Goal: Register for event/course

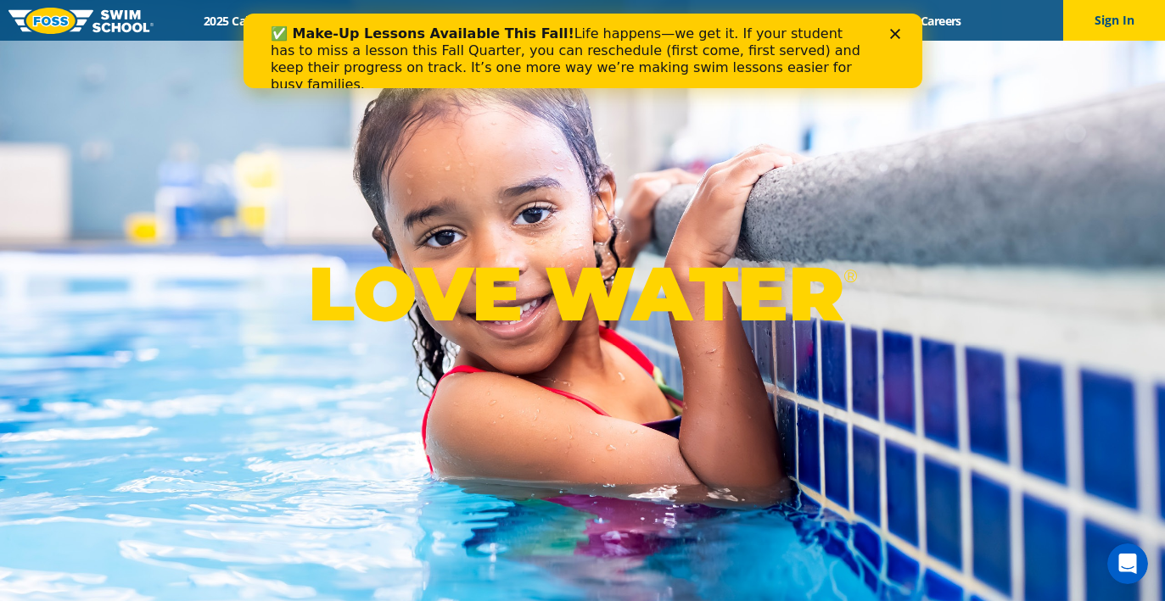
click at [897, 36] on icon "Close" at bounding box center [894, 34] width 10 height 10
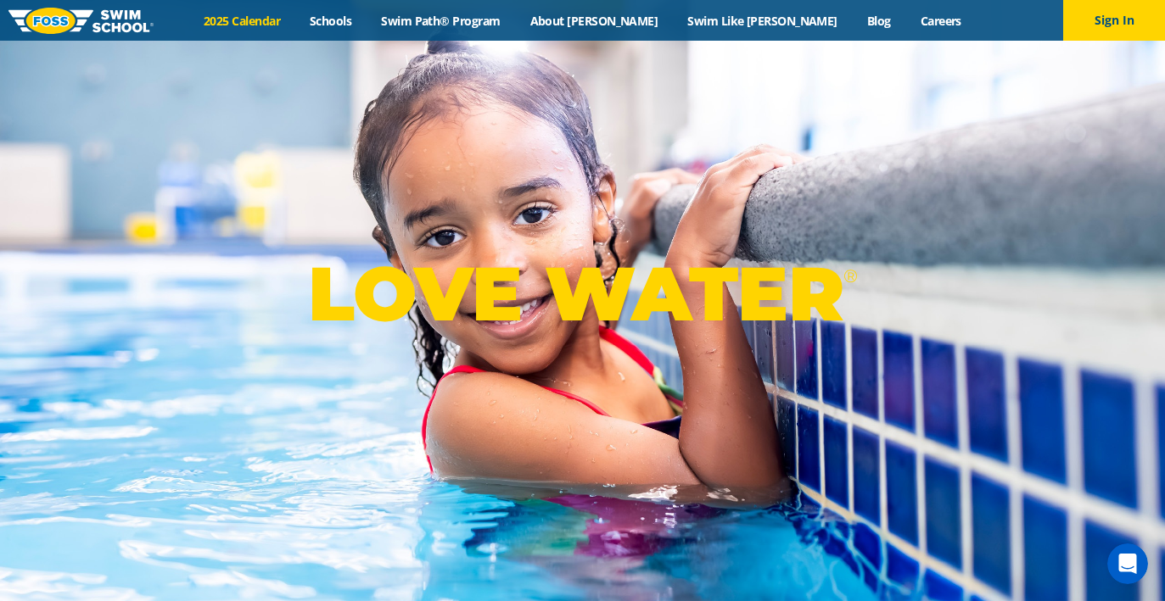
click at [295, 15] on link "2025 Calendar" at bounding box center [242, 21] width 106 height 16
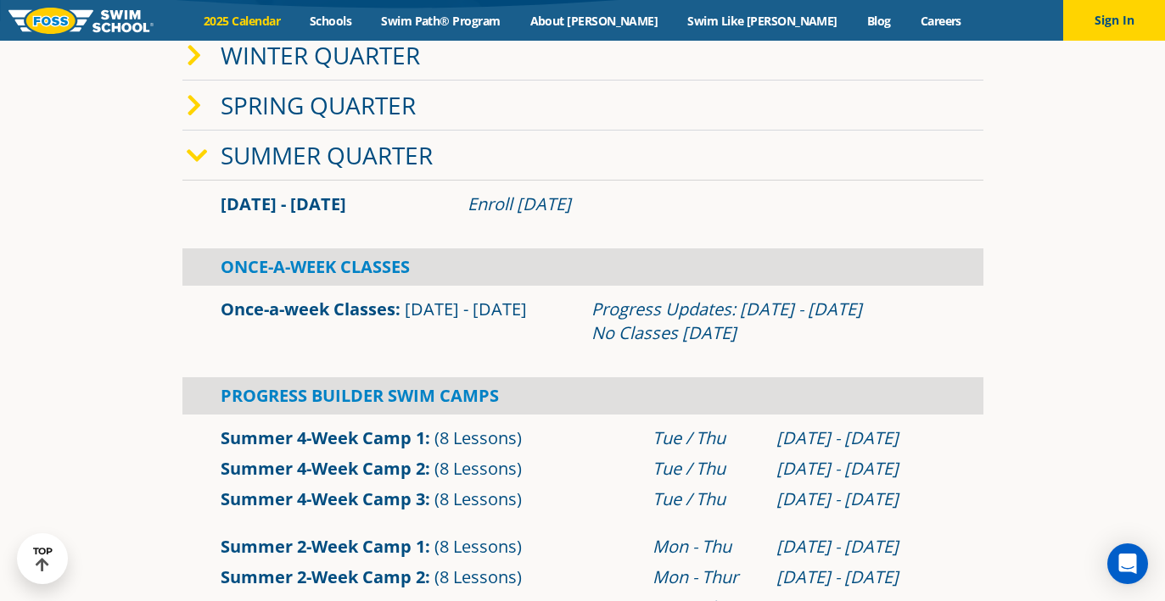
scroll to position [400, 0]
click at [193, 56] on icon at bounding box center [194, 55] width 15 height 24
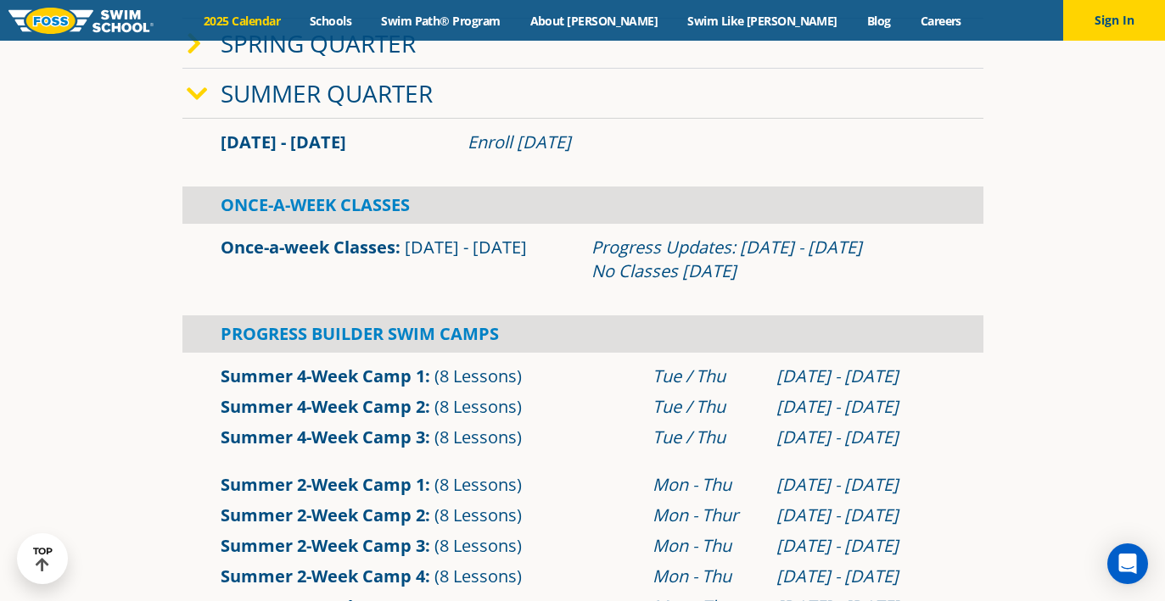
scroll to position [534, 0]
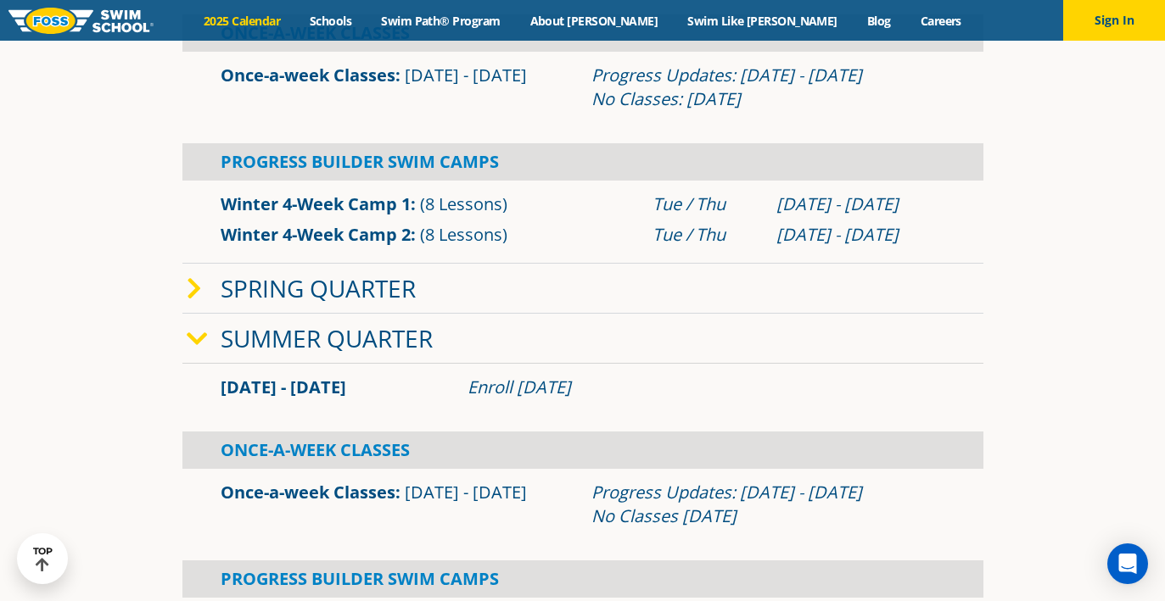
click at [204, 330] on icon at bounding box center [197, 339] width 21 height 24
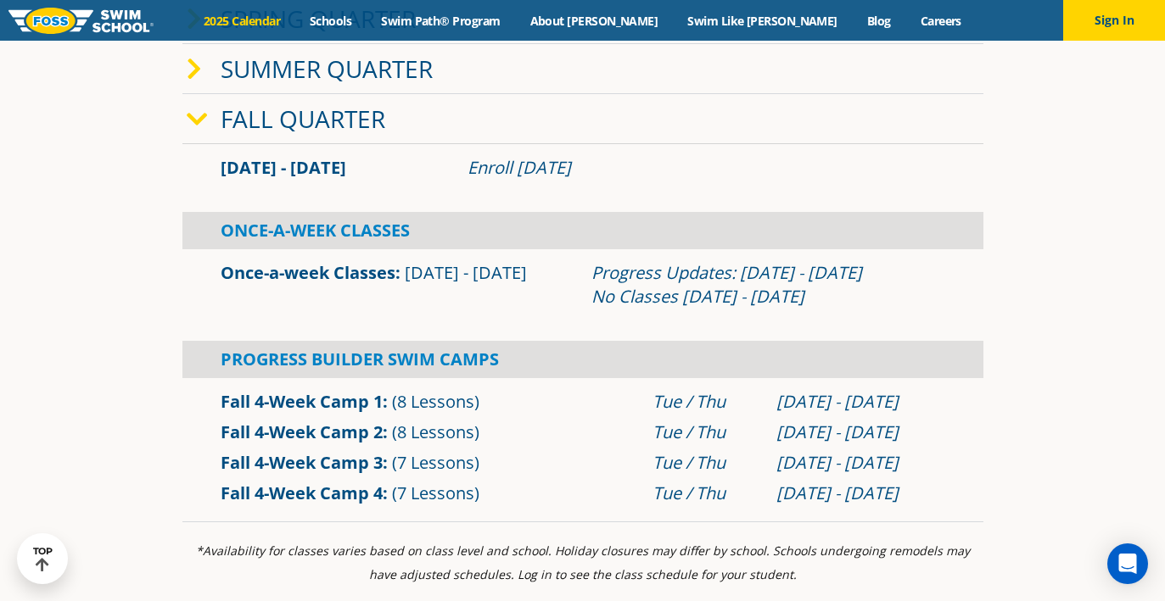
scroll to position [806, 0]
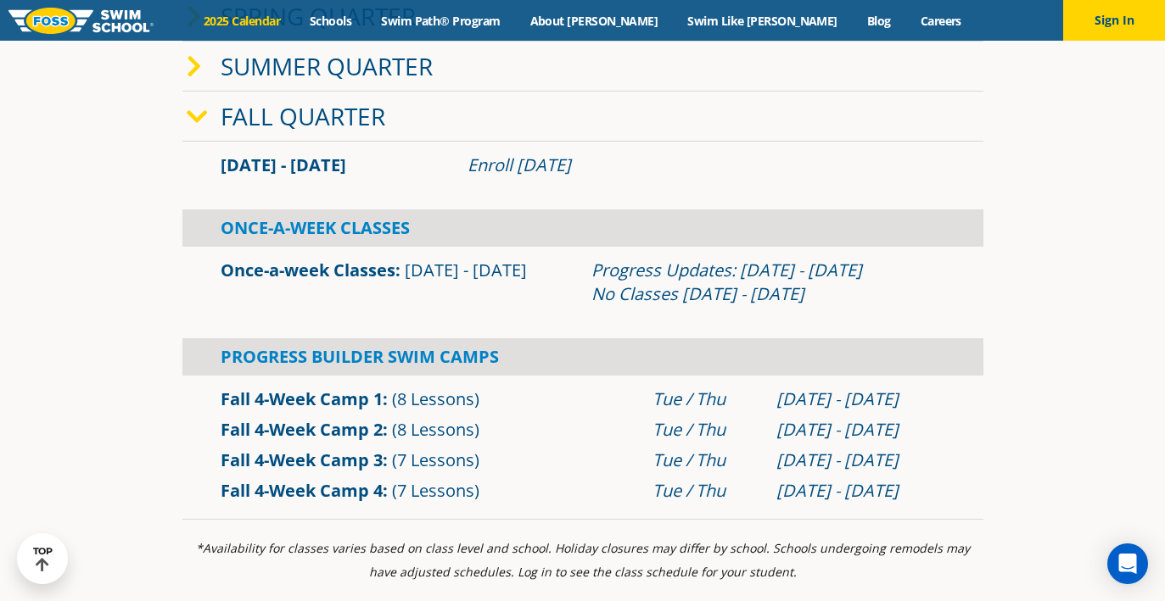
click at [372, 224] on div "Once-A-Week Classes" at bounding box center [582, 228] width 801 height 37
click at [409, 360] on div "Progress Builder Swim Camps" at bounding box center [582, 356] width 801 height 37
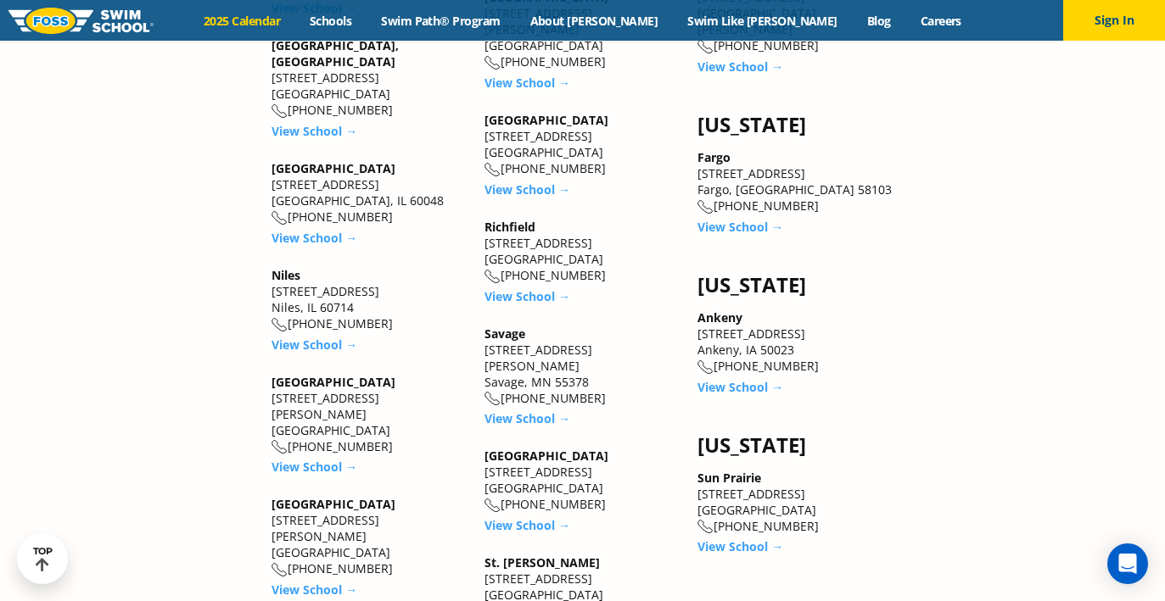
scroll to position [2398, 0]
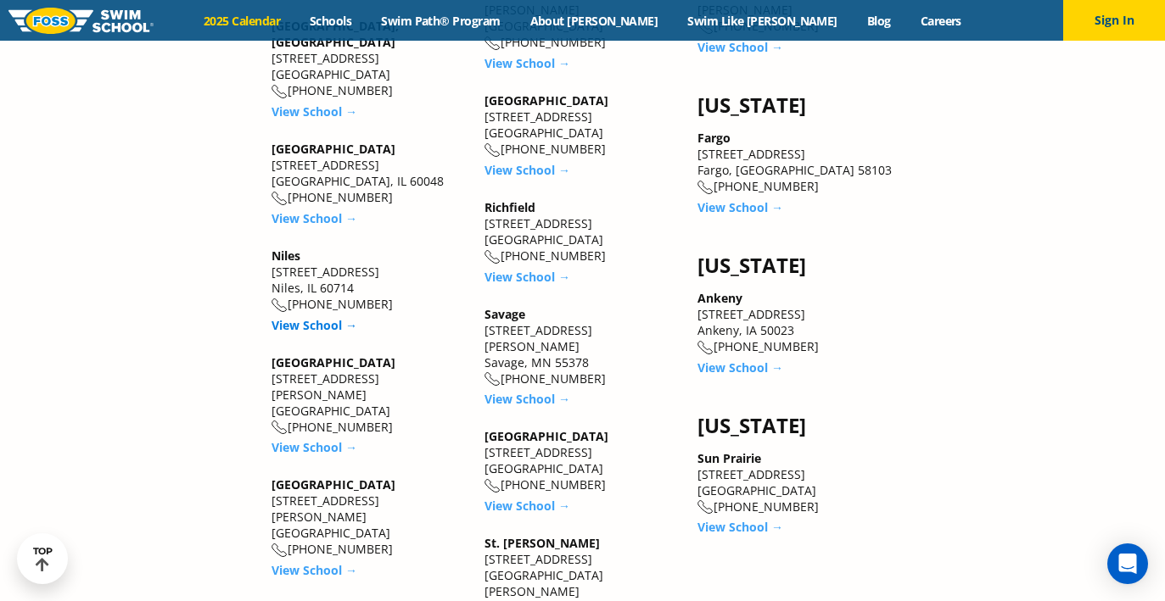
click at [315, 317] on link "View School →" at bounding box center [314, 325] width 86 height 16
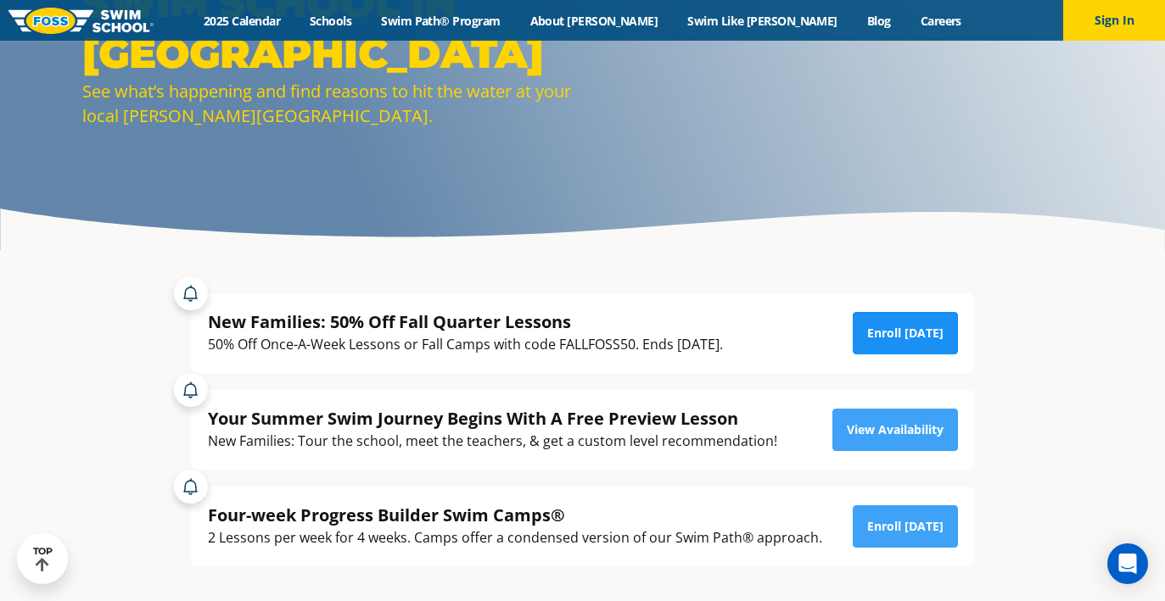
scroll to position [176, 0]
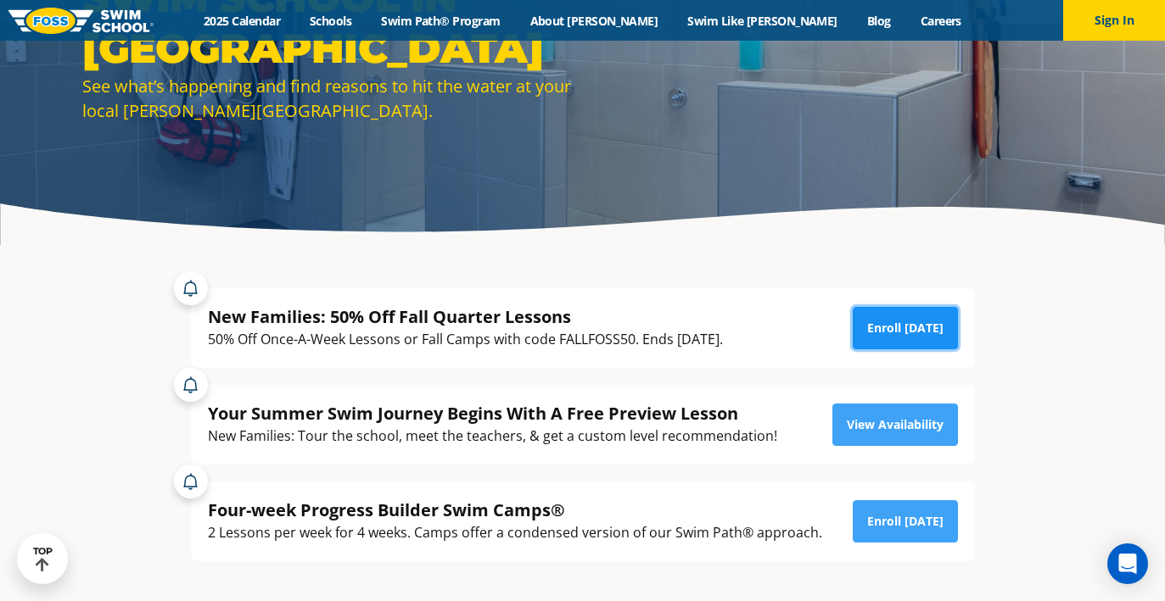
click at [898, 322] on link "Enroll [DATE]" at bounding box center [904, 328] width 105 height 42
